Goal: Task Accomplishment & Management: Use online tool/utility

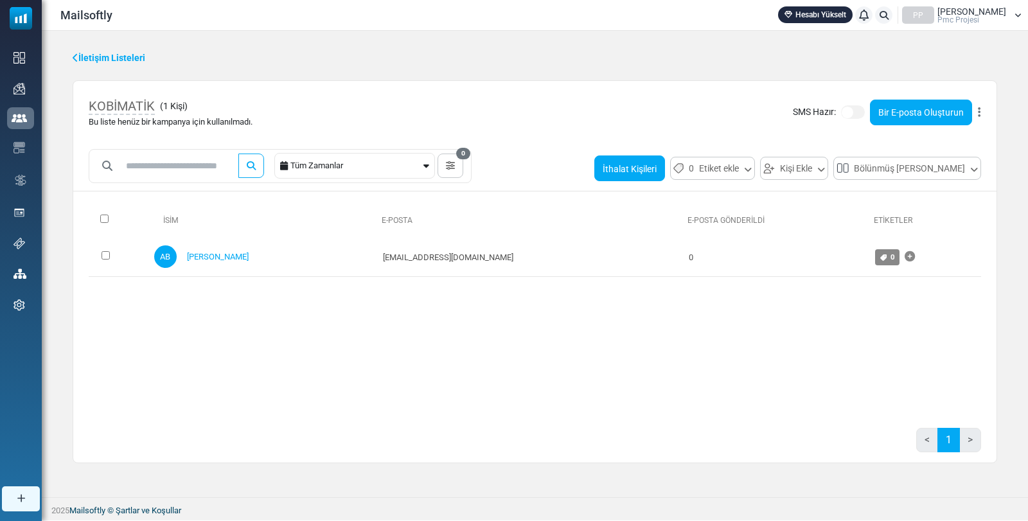
click at [635, 168] on font "İthalat Kişileri" at bounding box center [630, 169] width 54 height 10
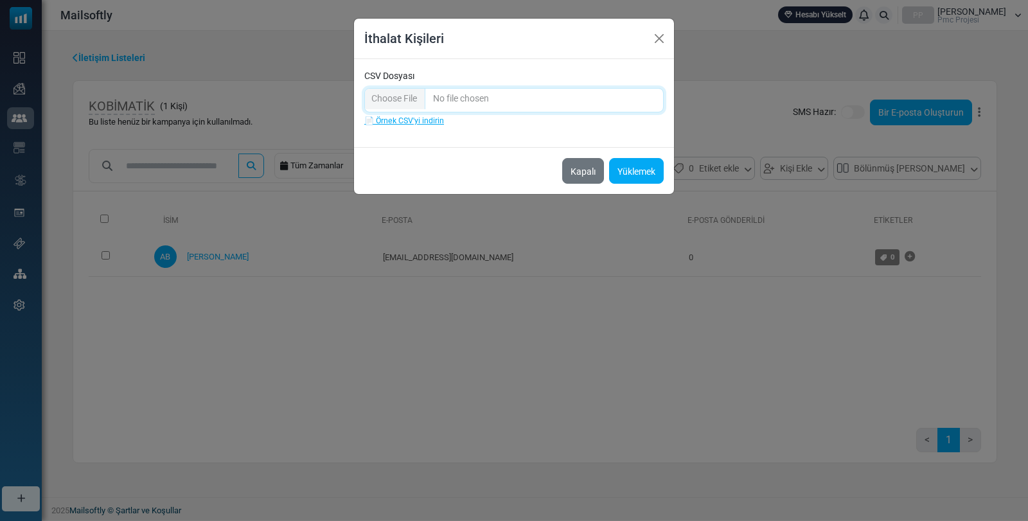
click at [389, 95] on input "CSV Dosyası" at bounding box center [513, 100] width 299 height 24
type input "**********"
click at [639, 177] on button "Yüklemek" at bounding box center [636, 171] width 55 height 26
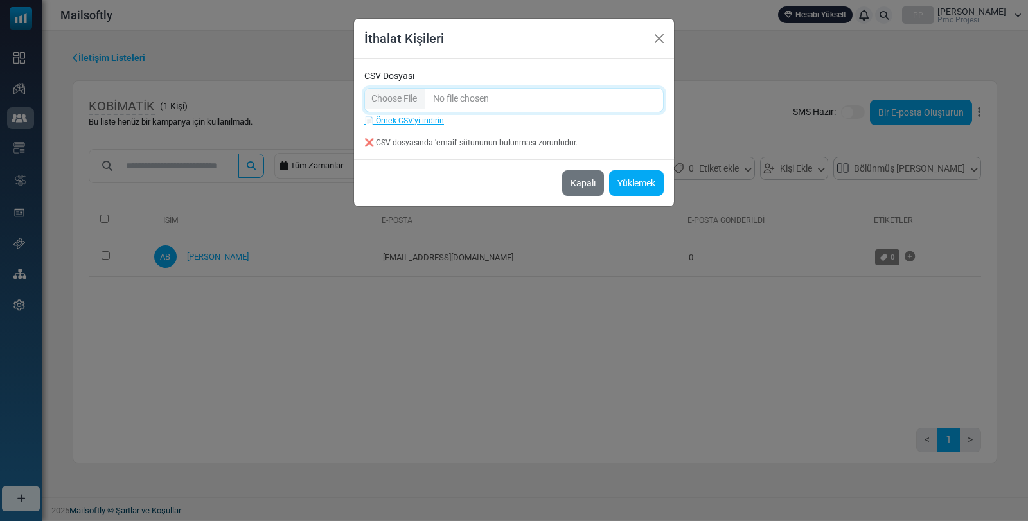
click at [389, 94] on input "CSV Dosyası" at bounding box center [513, 100] width 299 height 24
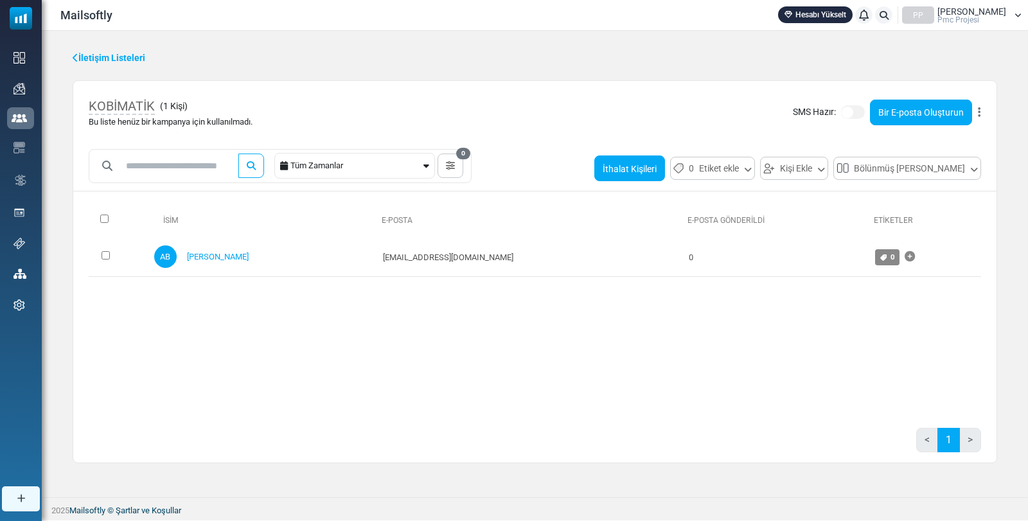
click at [636, 173] on font "İthalat Kişileri" at bounding box center [630, 169] width 54 height 10
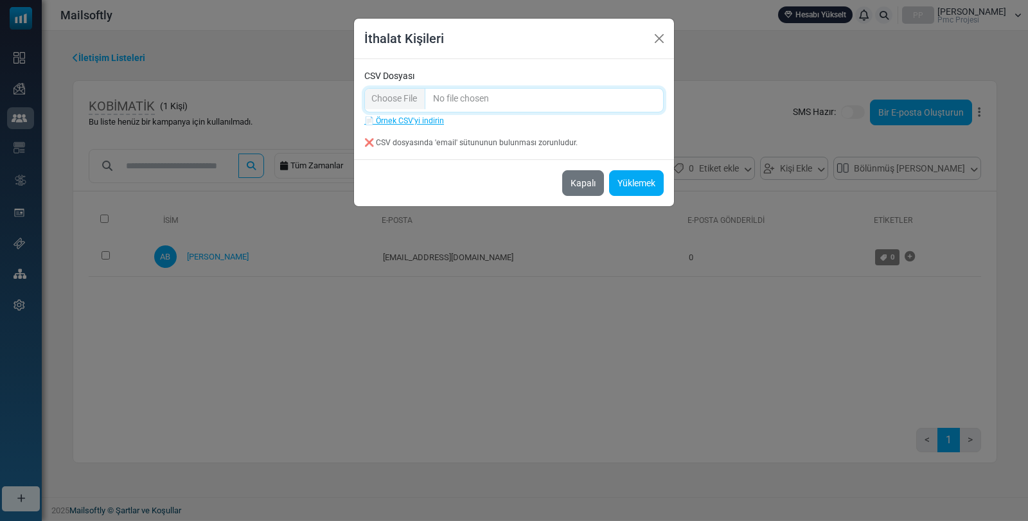
click at [406, 103] on input "CSV Dosyası" at bounding box center [513, 100] width 299 height 24
type input "**********"
click at [632, 187] on font "Yüklemek" at bounding box center [637, 184] width 38 height 10
click at [637, 182] on font "Yüklemek" at bounding box center [637, 184] width 38 height 10
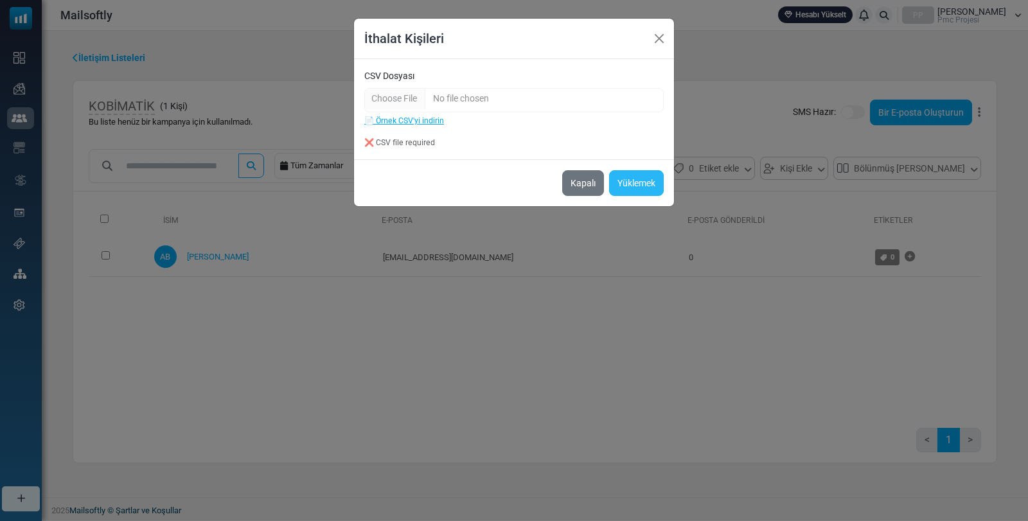
click at [637, 182] on font "Yüklemek" at bounding box center [637, 184] width 38 height 10
drag, startPoint x: 662, startPoint y: 39, endPoint x: 652, endPoint y: 39, distance: 10.9
click at [660, 39] on button "Kapalı" at bounding box center [659, 38] width 19 height 19
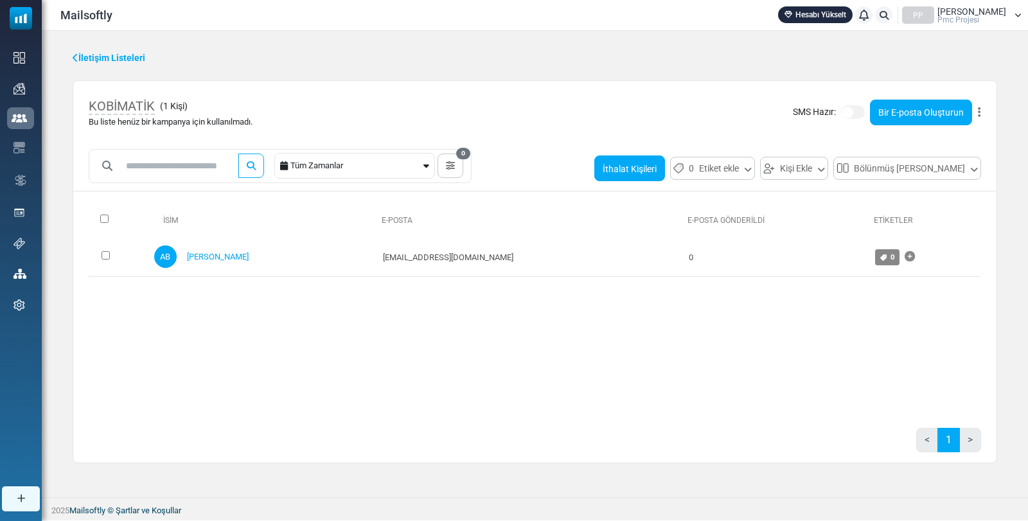
click at [638, 165] on font "İthalat Kişileri" at bounding box center [630, 169] width 54 height 10
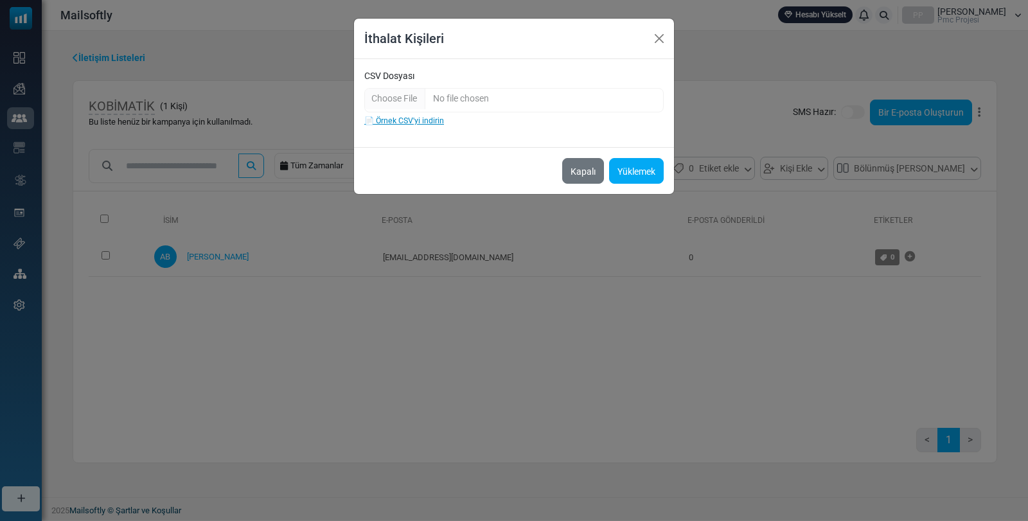
click at [414, 117] on font "📄 Örnek CSV'yi indirin" at bounding box center [404, 120] width 80 height 9
click at [401, 100] on input "CSV Dosyası" at bounding box center [513, 100] width 299 height 24
click at [404, 99] on input "CSV Dosyası" at bounding box center [513, 100] width 299 height 24
type input "**********"
click at [643, 173] on font "Yüklemek" at bounding box center [637, 171] width 38 height 10
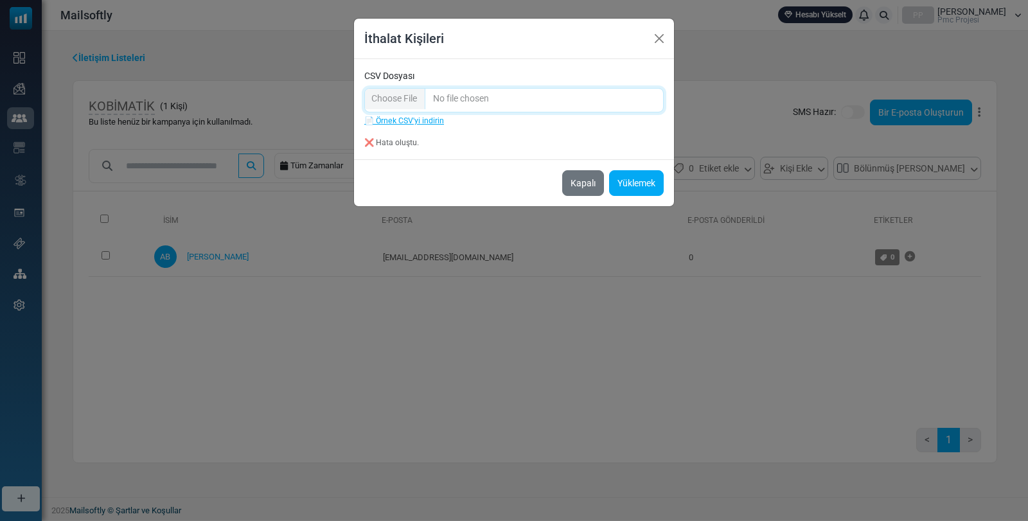
click at [531, 95] on input "CSV Dosyası" at bounding box center [513, 100] width 299 height 24
click at [638, 191] on button "Yüklemek" at bounding box center [636, 183] width 55 height 26
click at [638, 187] on font "Yüklemek" at bounding box center [637, 184] width 38 height 10
click at [390, 147] on font "❌ Hata oluştu." at bounding box center [391, 142] width 55 height 9
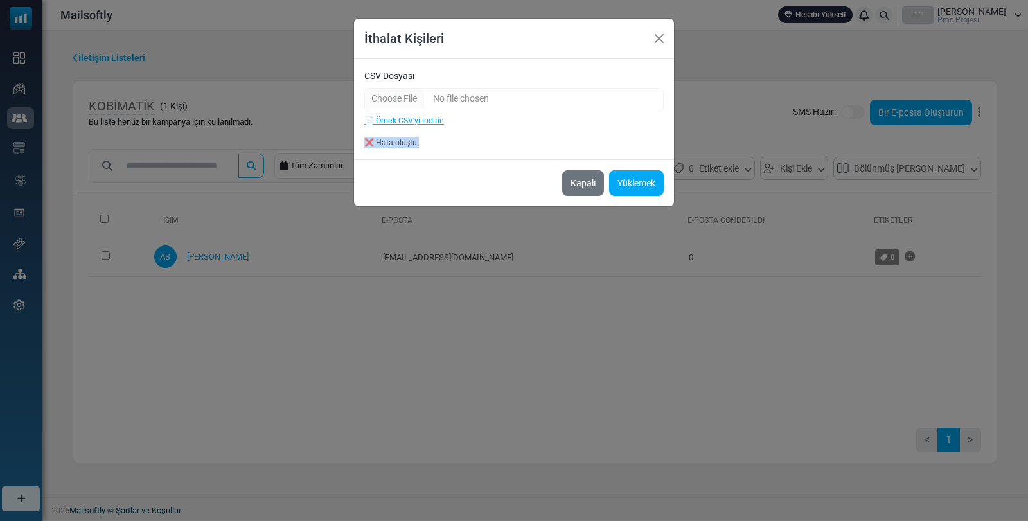
drag, startPoint x: 432, startPoint y: 140, endPoint x: 327, endPoint y: 139, distance: 104.7
click at [327, 139] on div "İthalat Kişileri CSV Dosyası 📄 Örnek CSV'yi indirin ❌ Hata oluştu. Kapalı Yükle…" at bounding box center [514, 260] width 1028 height 521
click at [406, 290] on div "İthalat Kişileri CSV Dosyası 📄 Örnek CSV'yi indirin ❌ Hata oluştu. Kapalı Yükle…" at bounding box center [514, 260] width 1028 height 521
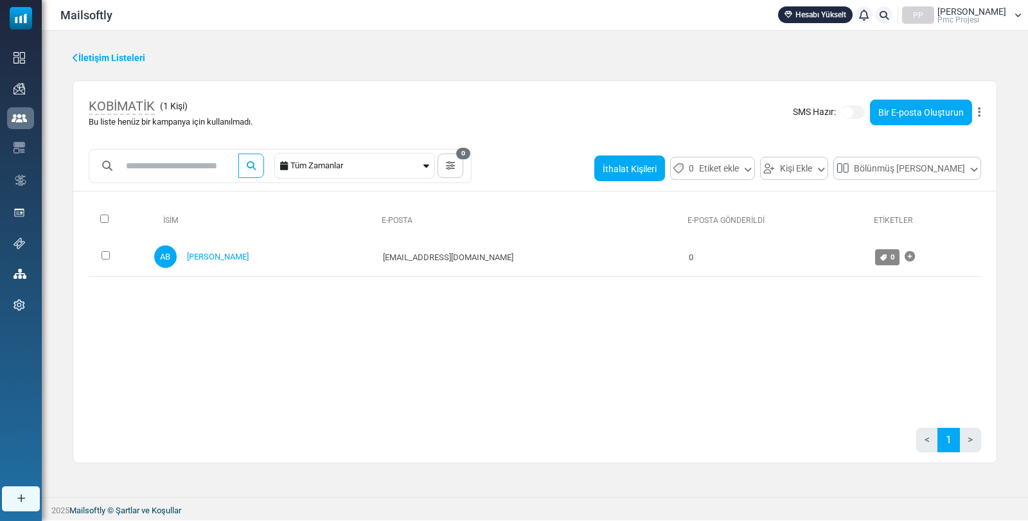
click at [648, 164] on font "İthalat Kişileri" at bounding box center [630, 169] width 54 height 10
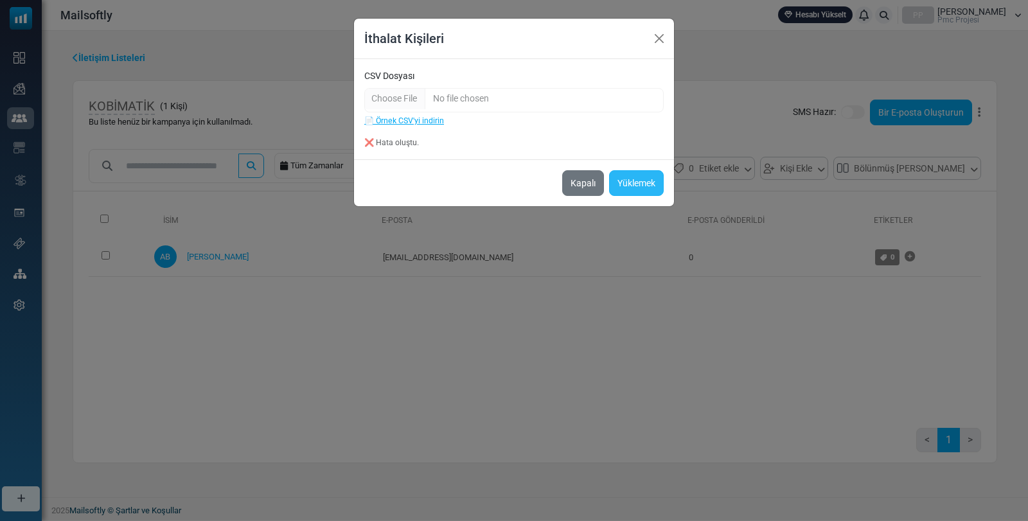
click at [636, 189] on button "Yüklemek" at bounding box center [636, 183] width 55 height 26
click at [402, 96] on input "CSV Dosyası" at bounding box center [513, 100] width 299 height 24
click at [646, 184] on font "Yüklemek" at bounding box center [637, 184] width 38 height 10
click at [422, 119] on font "📄 Örnek CSV'yi indirin" at bounding box center [404, 120] width 80 height 9
click at [660, 42] on button "Kapalı" at bounding box center [659, 38] width 19 height 19
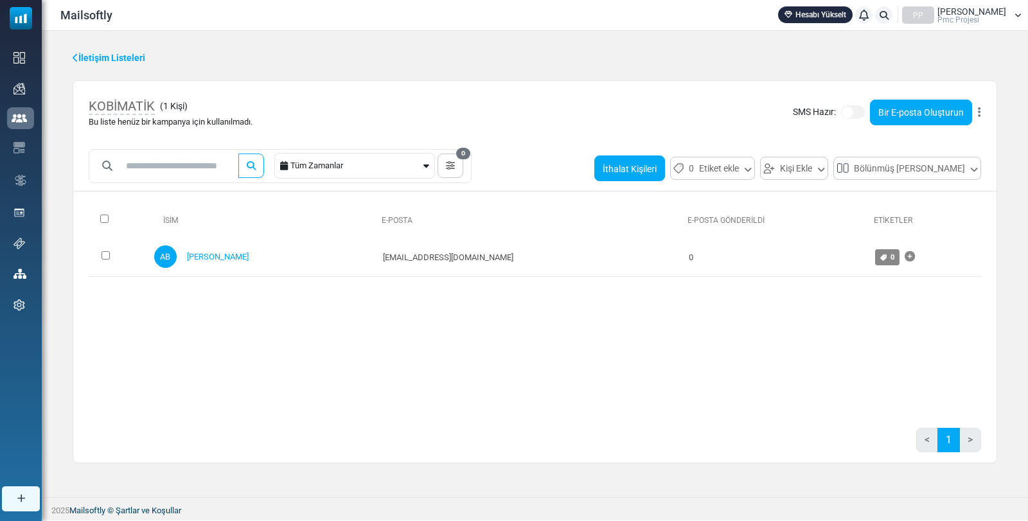
click at [657, 164] on font "İthalat Kişileri" at bounding box center [630, 169] width 54 height 10
click at [655, 179] on button "İthalat Kişileri" at bounding box center [629, 169] width 71 height 26
